Goal: Transaction & Acquisition: Obtain resource

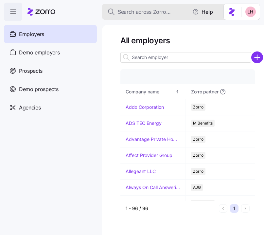
click at [147, 13] on span "Search across Zorro..." at bounding box center [144, 12] width 53 height 8
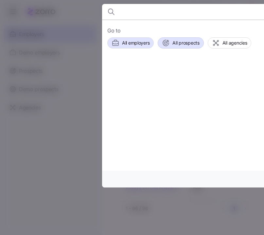
click at [186, 44] on span "All prospects" at bounding box center [186, 43] width 27 height 7
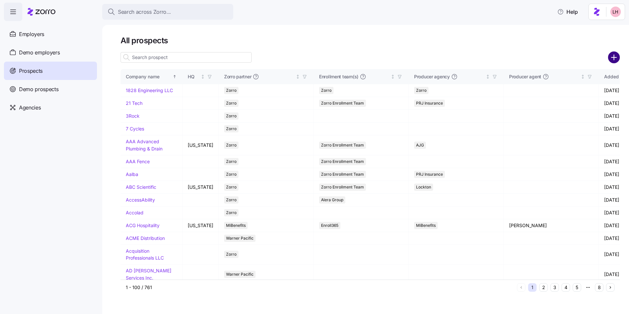
click at [264, 58] on circle "add icon" at bounding box center [614, 57] width 11 height 11
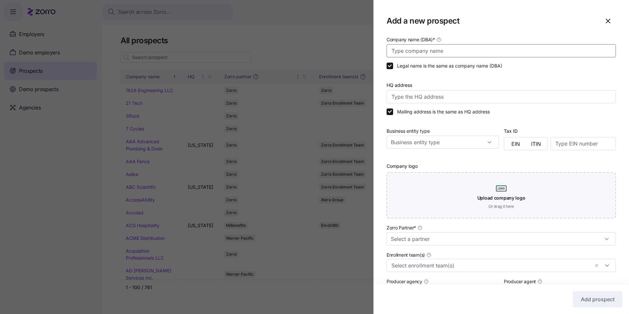
click at [264, 57] on input "Company name (DBA) *" at bounding box center [501, 50] width 229 height 13
type input "United Shellfish"
click at [264, 235] on input "Zorro Partner *" at bounding box center [501, 238] width 229 height 13
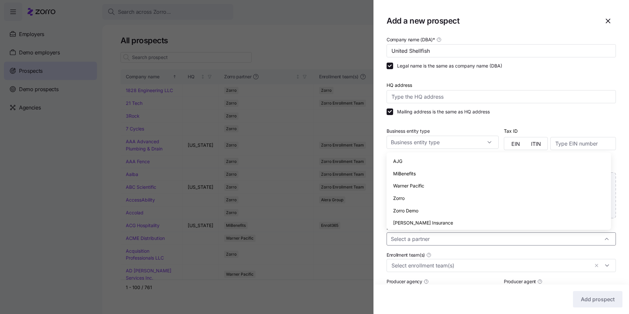
click at [264, 200] on div "Zorro" at bounding box center [498, 198] width 219 height 12
type input "Zorro"
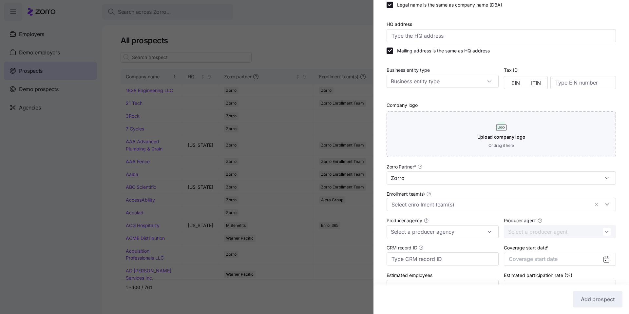
scroll to position [98, 0]
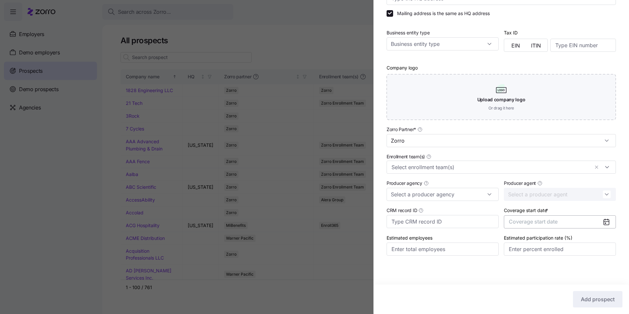
click at [264, 223] on button "Coverage start date" at bounding box center [560, 221] width 112 height 13
click at [264, 235] on icon "button" at bounding box center [599, 242] width 6 height 6
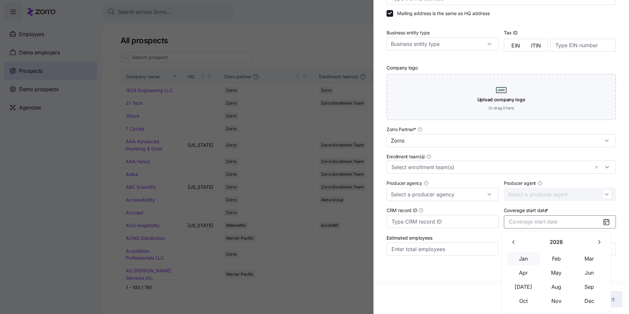
click at [264, 235] on button "Jan" at bounding box center [523, 259] width 33 height 14
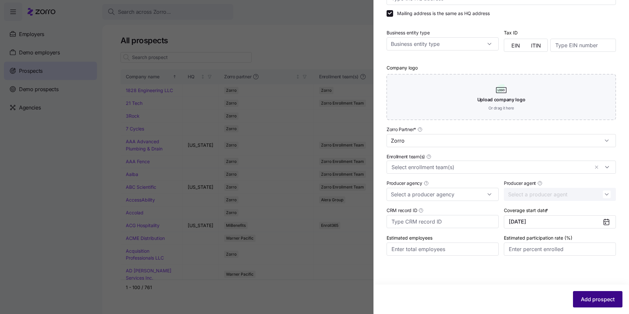
click at [264, 235] on button "Add prospect" at bounding box center [597, 299] width 49 height 16
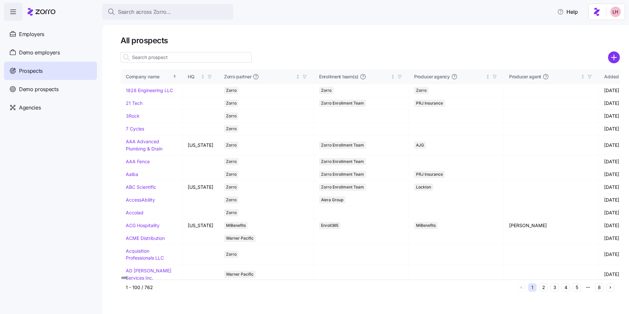
click at [172, 59] on input at bounding box center [186, 57] width 131 height 10
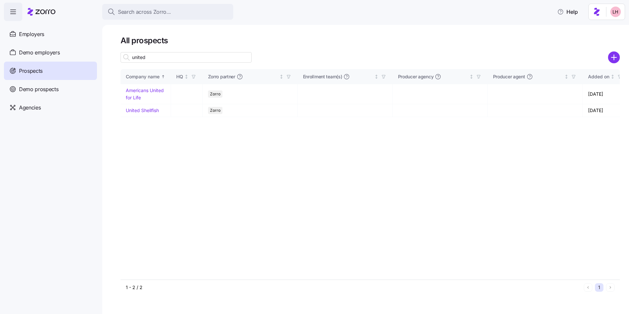
click at [154, 57] on input "united" at bounding box center [186, 57] width 131 height 10
type input "united"
click at [154, 110] on link "United Shellfish" at bounding box center [142, 110] width 33 height 6
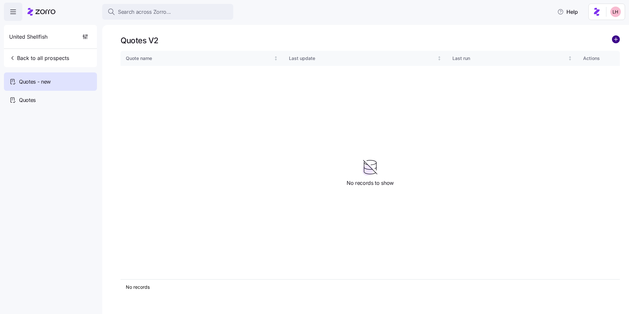
click at [264, 39] on circle "add icon" at bounding box center [615, 39] width 7 height 7
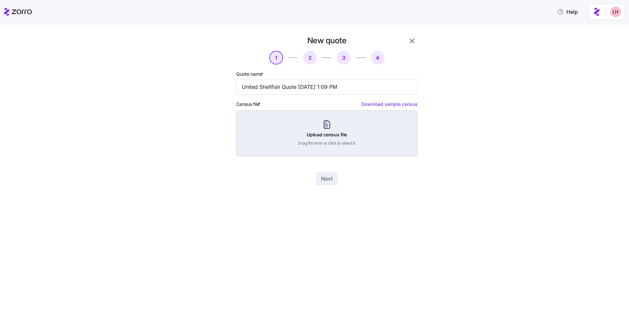
click at [264, 132] on div "Upload census file Drag file here or click to select it" at bounding box center [327, 133] width 182 height 46
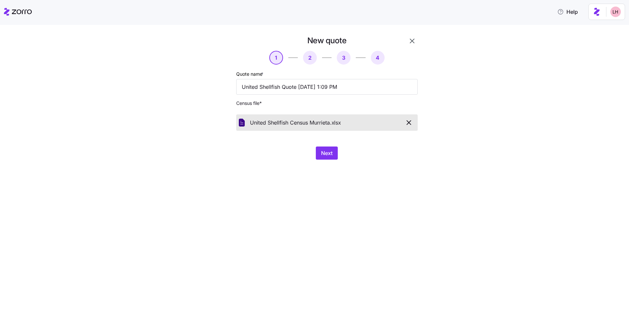
click at [264, 160] on div "New quote 1 2 3 4 Quote name * United Shellfish Quote 10/03/2025 1:09 PM Census…" at bounding box center [318, 101] width 229 height 132
click at [264, 151] on span "Next" at bounding box center [326, 153] width 11 height 8
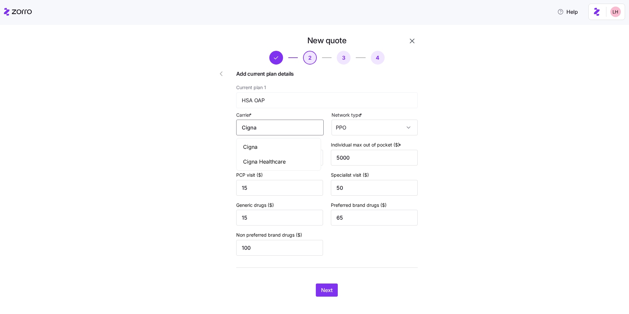
click at [264, 133] on input "Cigna" at bounding box center [279, 128] width 87 height 16
click at [264, 152] on div "Cigna" at bounding box center [279, 147] width 82 height 15
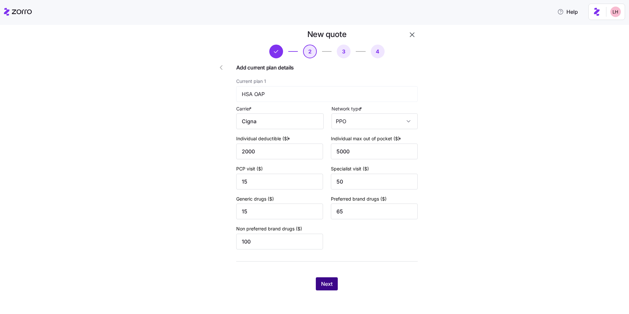
click at [264, 235] on button "Next" at bounding box center [327, 283] width 22 height 13
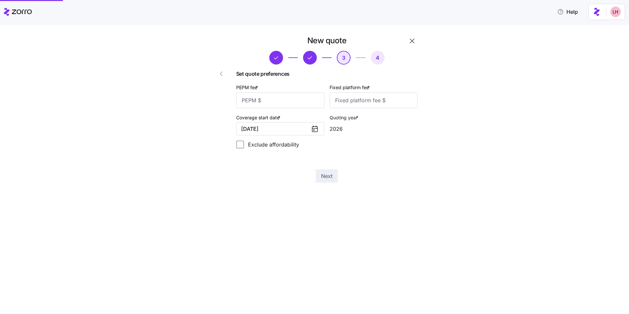
scroll to position [0, 0]
click at [264, 105] on input "PEPM fee *" at bounding box center [280, 100] width 88 height 16
click at [264, 103] on input "Fixed platform fee *" at bounding box center [374, 100] width 88 height 16
type input "1720"
click at [264, 104] on input "PEPM fee *" at bounding box center [280, 100] width 88 height 16
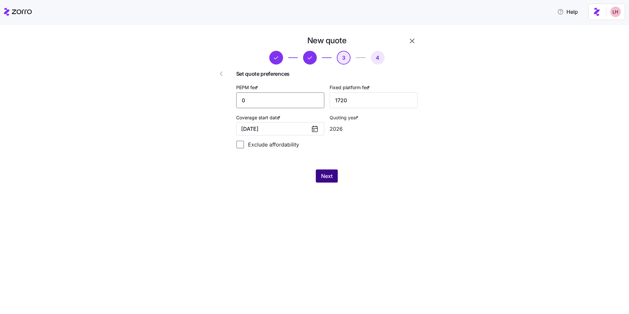
type input "0"
click at [264, 176] on span "Next" at bounding box center [326, 176] width 11 height 8
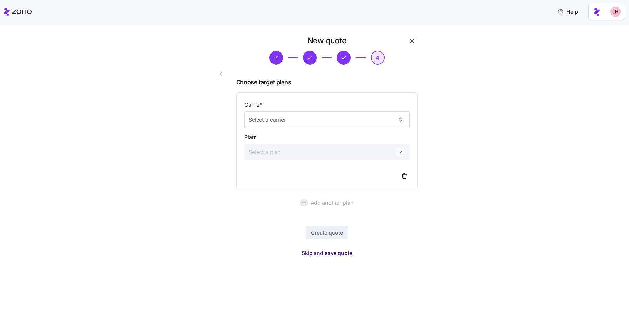
click at [264, 235] on span "Skip and save quote" at bounding box center [327, 253] width 50 height 8
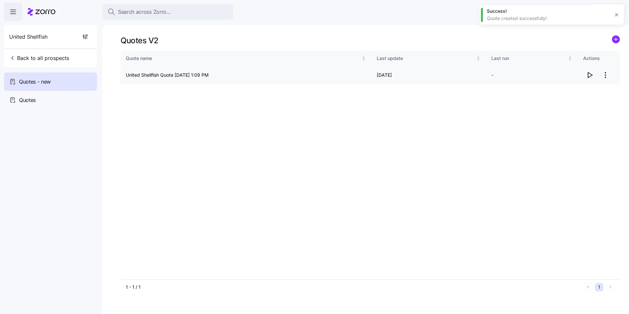
click at [264, 74] on icon "button" at bounding box center [590, 75] width 8 height 8
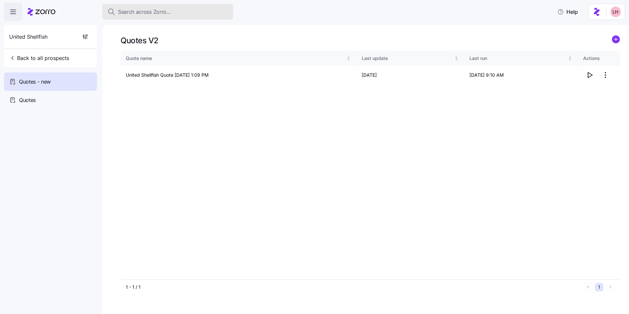
click at [136, 15] on span "Search across Zorro..." at bounding box center [144, 12] width 53 height 8
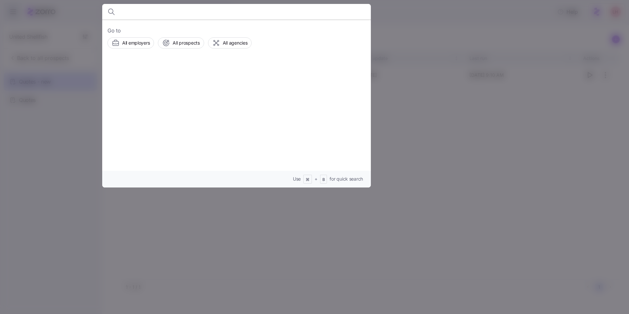
click at [181, 12] on input at bounding box center [205, 12] width 168 height 16
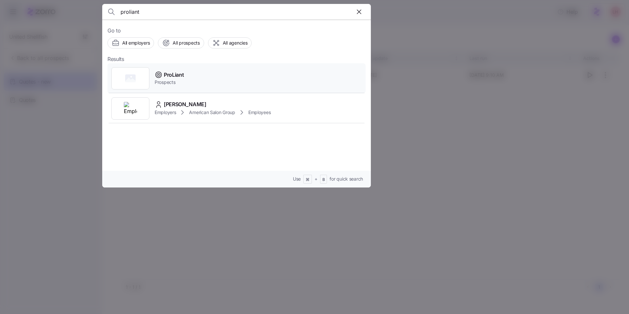
type input "proliant"
click at [206, 80] on div "ProLiant Prospects" at bounding box center [236, 78] width 258 height 30
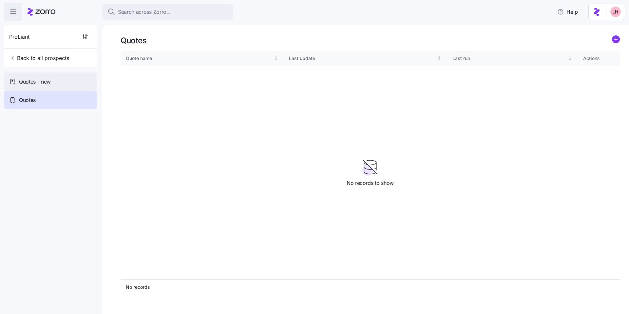
click at [40, 84] on span "Quotes - new" at bounding box center [35, 82] width 32 height 8
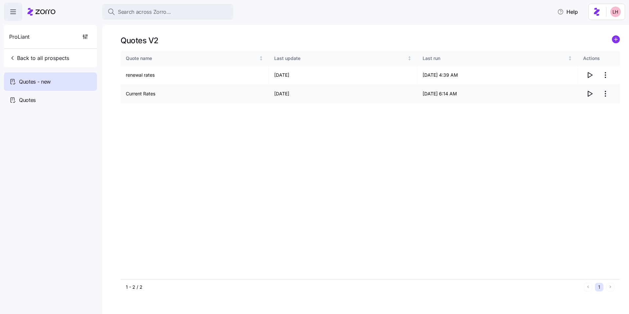
click at [264, 93] on icon "button" at bounding box center [590, 94] width 8 height 8
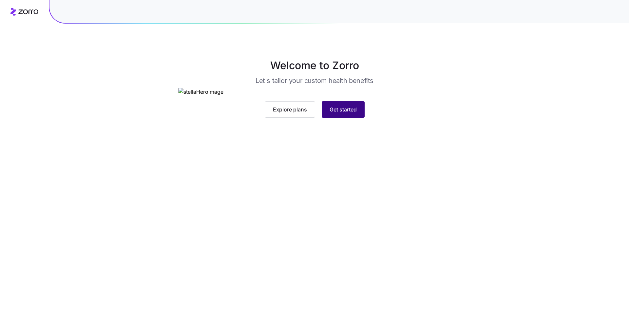
click at [342, 113] on span "Get started" at bounding box center [343, 110] width 27 height 8
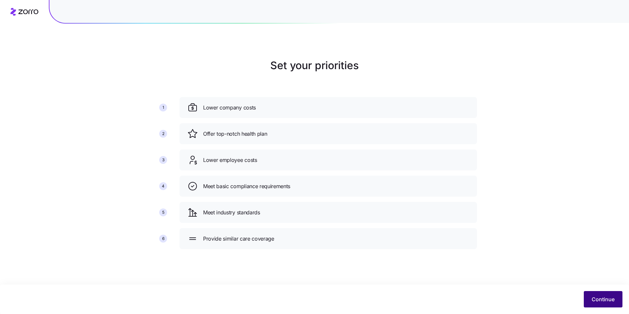
click at [598, 301] on span "Continue" at bounding box center [603, 299] width 23 height 8
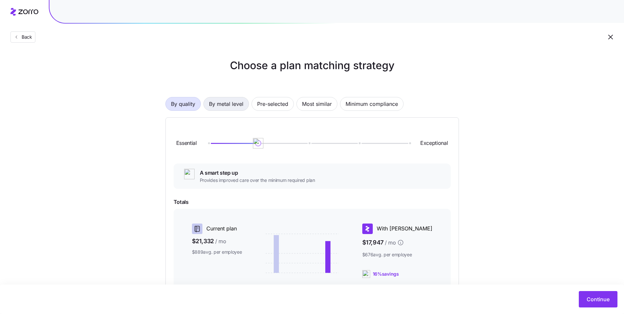
click at [236, 105] on span "By metal level" at bounding box center [226, 103] width 34 height 13
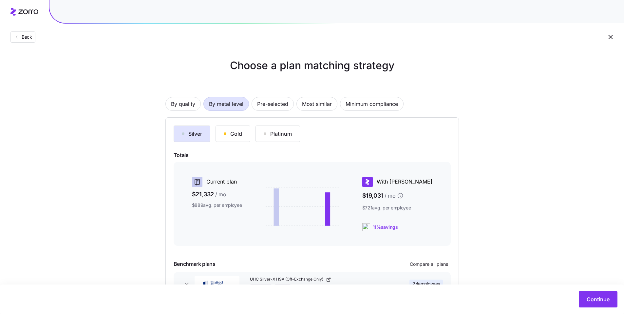
scroll to position [48, 0]
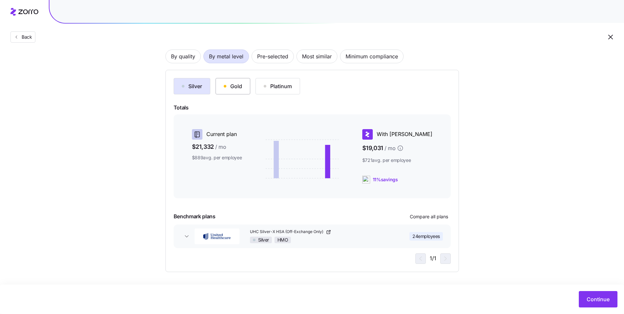
click at [241, 90] on button "Gold" at bounding box center [233, 86] width 35 height 16
click at [429, 222] on button "Compare all plans" at bounding box center [429, 216] width 44 height 10
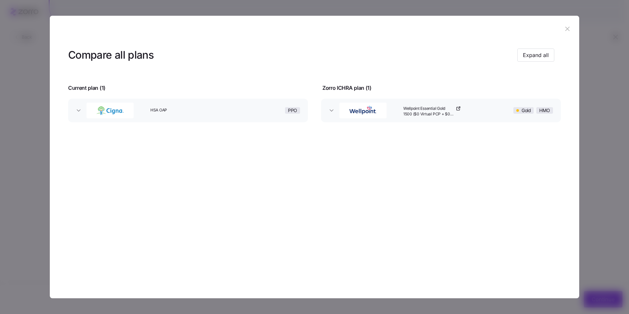
click at [568, 31] on icon "button" at bounding box center [567, 28] width 7 height 7
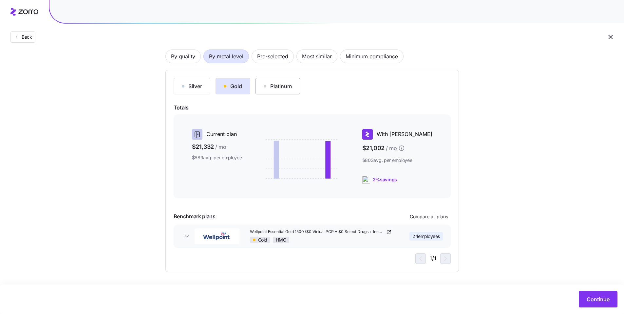
click at [268, 89] on div "Platinum" at bounding box center [278, 86] width 28 height 8
click at [284, 92] on button "Platinum" at bounding box center [278, 86] width 45 height 16
click at [240, 91] on button "Gold" at bounding box center [233, 86] width 35 height 16
click at [264, 84] on div "Platinum" at bounding box center [278, 86] width 28 height 8
click at [425, 231] on div "22 employees" at bounding box center [419, 236] width 53 height 14
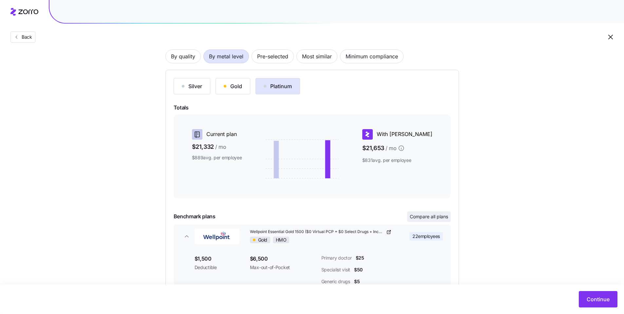
click at [428, 216] on span "Compare all plans" at bounding box center [429, 216] width 38 height 7
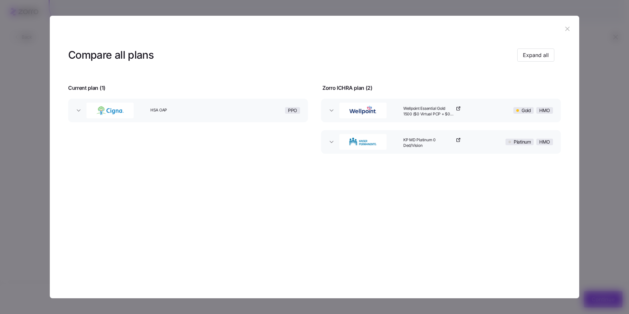
click at [566, 29] on icon "button" at bounding box center [567, 28] width 7 height 7
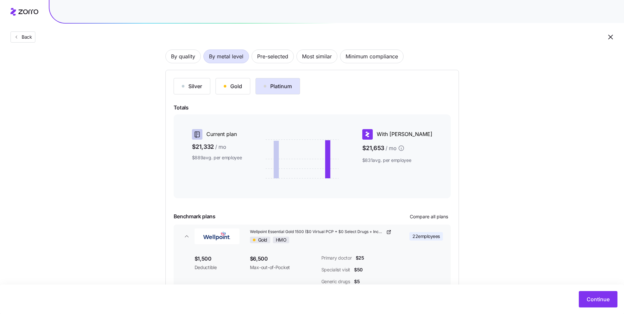
click at [240, 95] on div "Silver Gold Platinum Totals Current plan $21,332 / mo $889 avg. per employee Wi…" at bounding box center [312, 195] width 277 height 235
click at [240, 93] on button "Gold" at bounding box center [233, 86] width 35 height 16
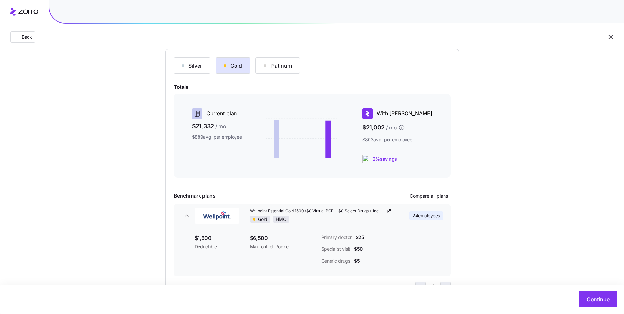
scroll to position [68, 0]
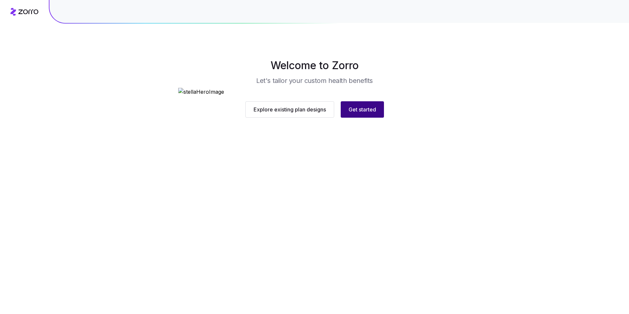
click at [367, 113] on span "Get started" at bounding box center [363, 110] width 28 height 8
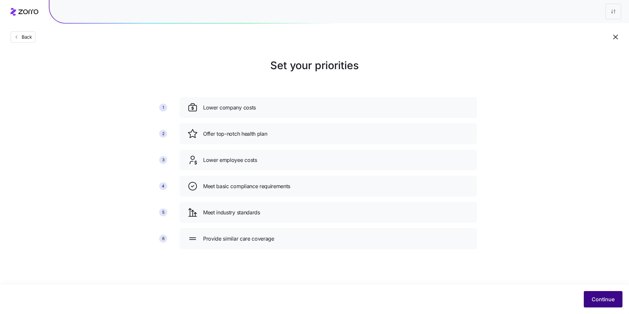
click at [597, 301] on span "Continue" at bounding box center [603, 299] width 23 height 8
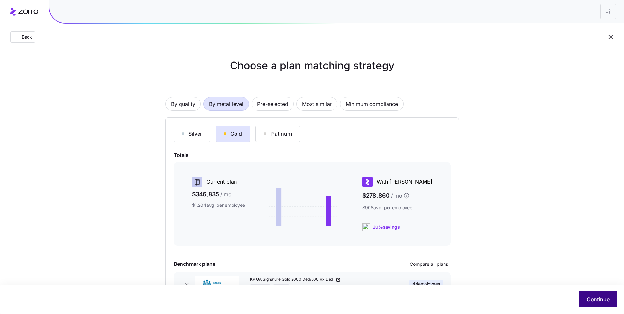
click at [598, 297] on span "Continue" at bounding box center [598, 299] width 23 height 8
